Goal: Transaction & Acquisition: Book appointment/travel/reservation

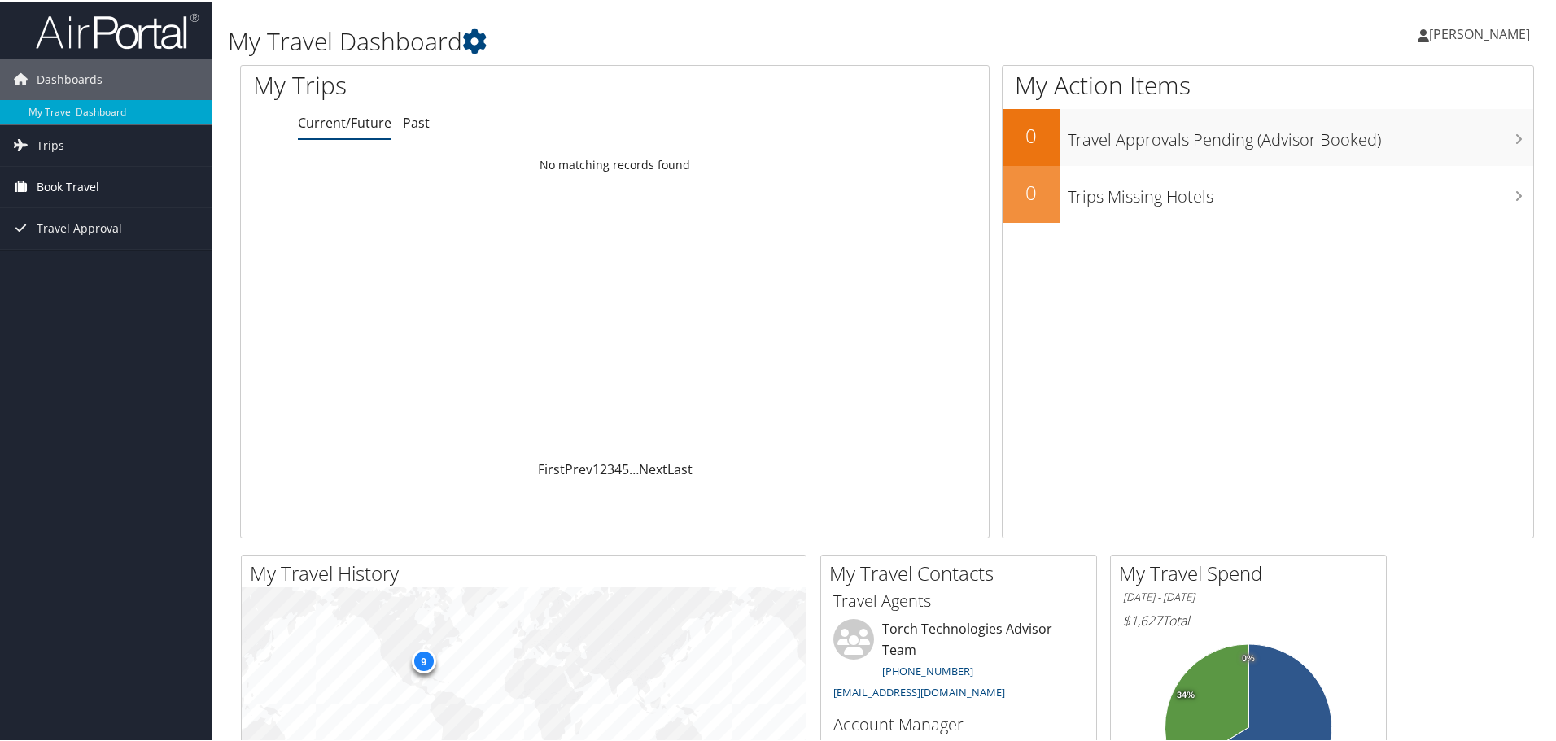
click at [59, 177] on span "Book Travel" at bounding box center [68, 185] width 63 height 41
click at [98, 261] on link "Book/Manage Online Trips" at bounding box center [106, 267] width 212 height 24
